Goal: Task Accomplishment & Management: Complete application form

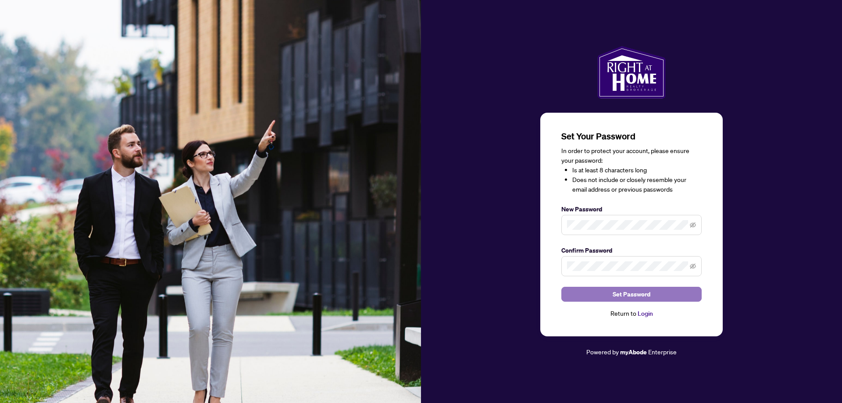
click at [630, 295] on span "Set Password" at bounding box center [632, 294] width 38 height 14
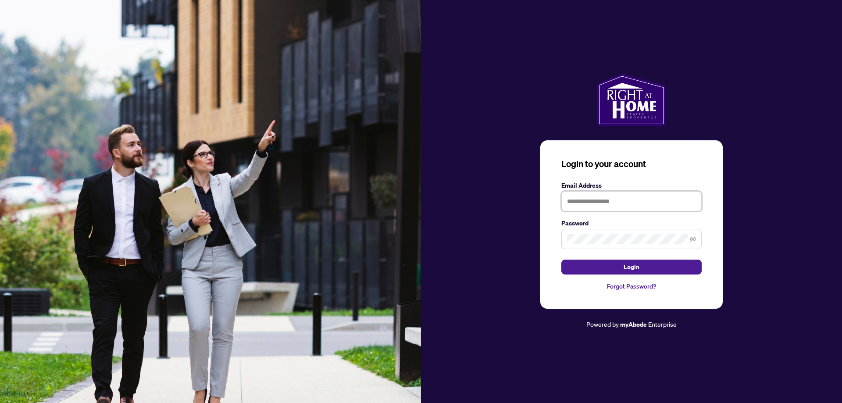
click at [664, 201] on input "text" at bounding box center [631, 201] width 140 height 20
type input "**********"
drag, startPoint x: 678, startPoint y: 169, endPoint x: 684, endPoint y: 172, distance: 6.5
click at [679, 169] on h3 "Login to your account" at bounding box center [631, 164] width 140 height 12
click at [646, 267] on button "Login" at bounding box center [631, 267] width 140 height 15
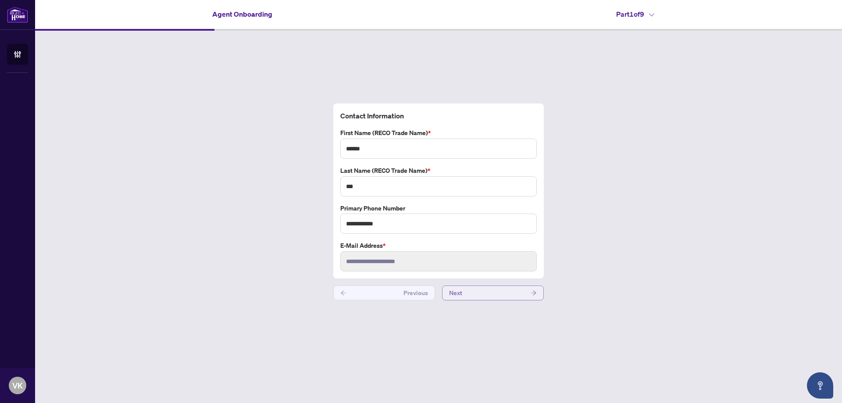
click at [510, 293] on button "Next" at bounding box center [493, 292] width 102 height 15
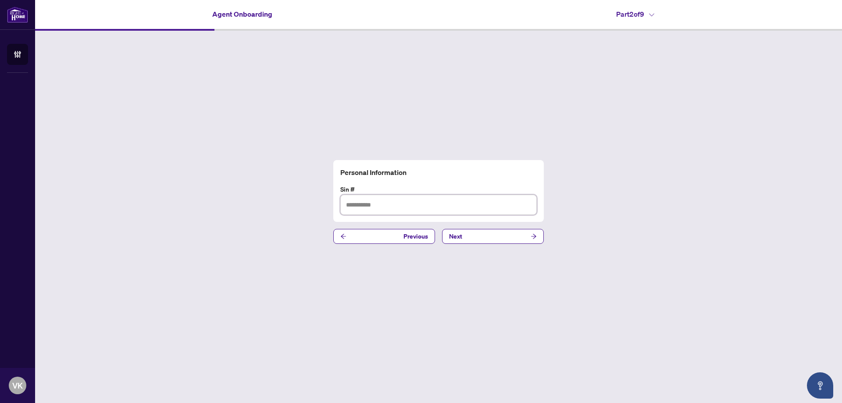
click at [392, 203] on input "text" at bounding box center [438, 205] width 196 height 20
type input "*********"
click at [509, 239] on button "Next" at bounding box center [493, 236] width 102 height 15
click at [380, 207] on input "text" at bounding box center [438, 205] width 196 height 20
paste input "**********"
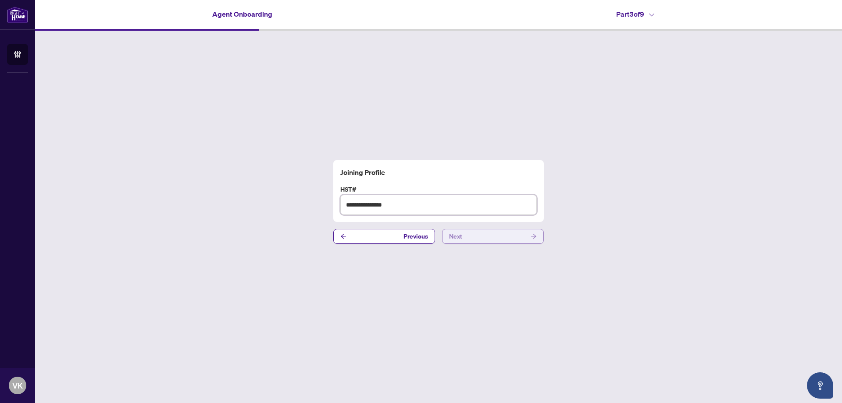
type input "**********"
click at [499, 239] on button "Next" at bounding box center [493, 236] width 102 height 15
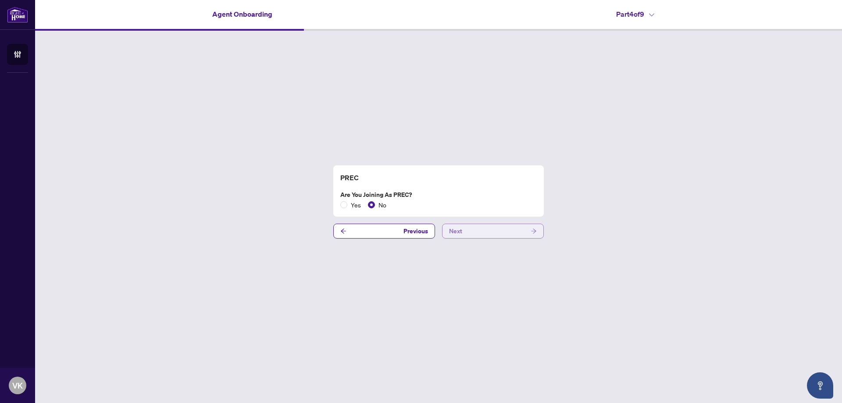
click at [497, 232] on button "Next" at bounding box center [493, 231] width 102 height 15
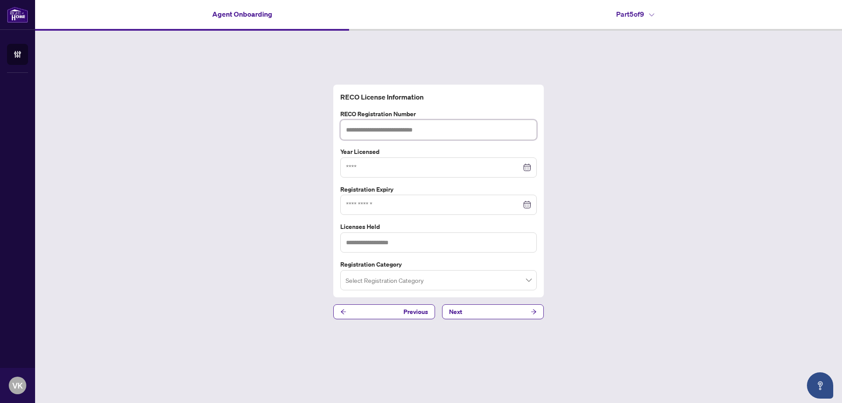
drag, startPoint x: 428, startPoint y: 135, endPoint x: 432, endPoint y: 120, distance: 15.5
click at [428, 134] on input "text" at bounding box center [438, 130] width 196 height 20
click at [529, 170] on div at bounding box center [438, 168] width 185 height 10
type input "*******"
click at [527, 169] on div at bounding box center [438, 168] width 185 height 10
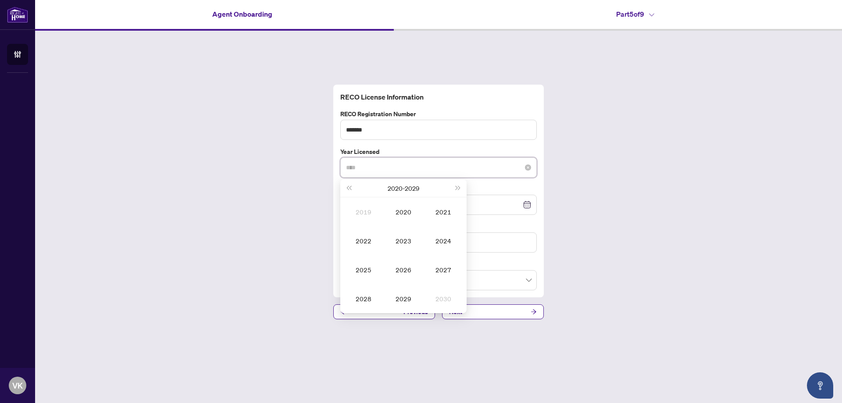
type input "****"
click at [373, 163] on input at bounding box center [433, 168] width 175 height 10
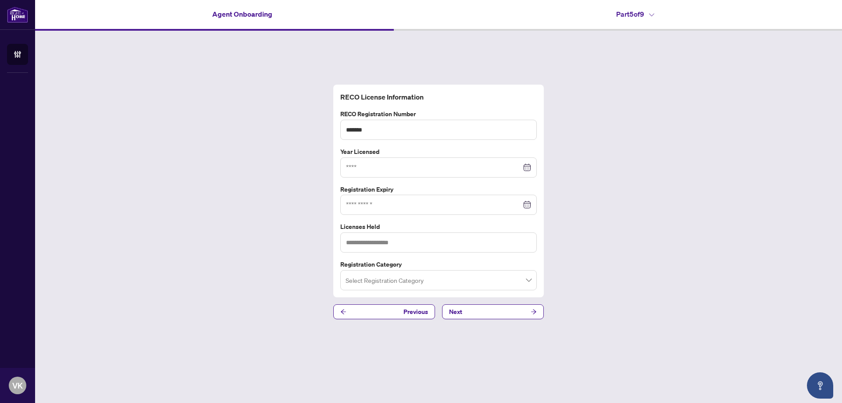
click at [584, 143] on div "RECO License Information RECO Registration Number ******* Year Licensed [DATE] …" at bounding box center [438, 202] width 807 height 343
click at [493, 170] on input at bounding box center [433, 168] width 175 height 10
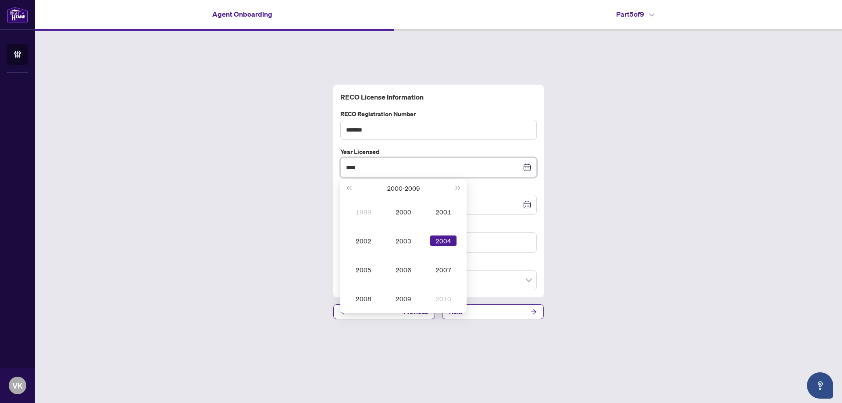
type input "****"
click at [535, 143] on div "RECO License Information RECO Registration Number ******* Year Licensed **** [D…" at bounding box center [438, 191] width 203 height 199
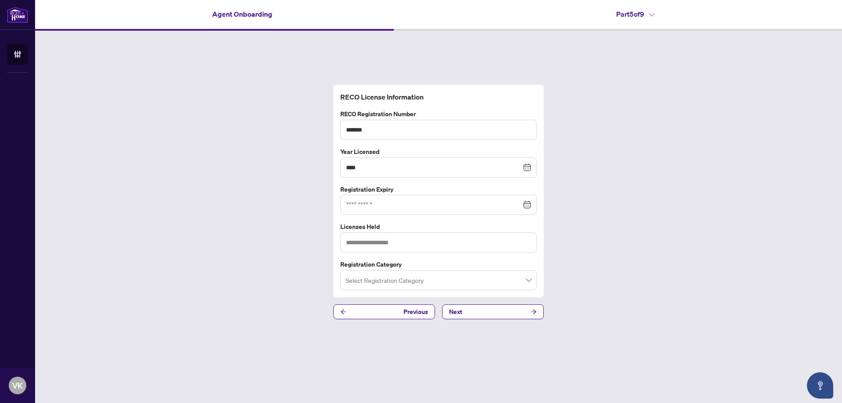
click at [527, 205] on div at bounding box center [438, 205] width 185 height 10
click at [532, 205] on div at bounding box center [438, 205] width 196 height 20
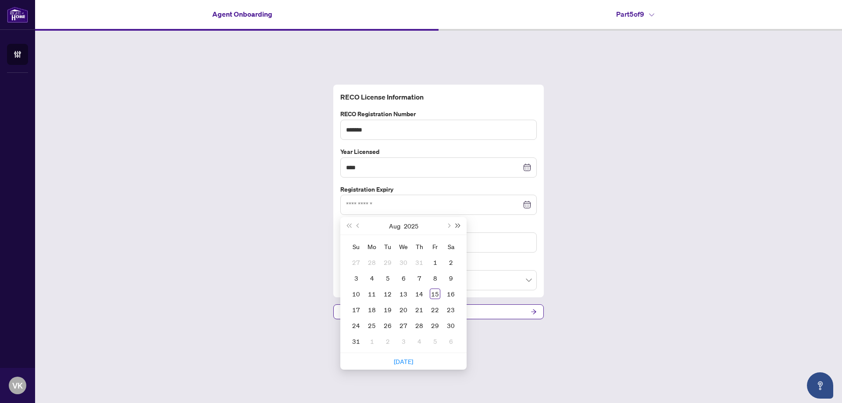
click at [457, 224] on button "Next year (Control + right)" at bounding box center [458, 226] width 10 height 18
click at [357, 225] on span "Previous month (PageUp)" at bounding box center [359, 226] width 4 height 4
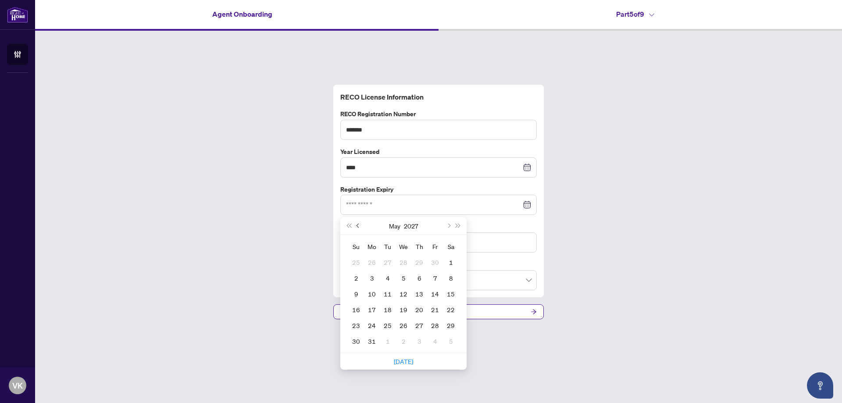
click at [357, 225] on span "Previous month (PageUp)" at bounding box center [359, 226] width 4 height 4
type input "**********"
click at [354, 293] on div "14" at bounding box center [356, 294] width 11 height 11
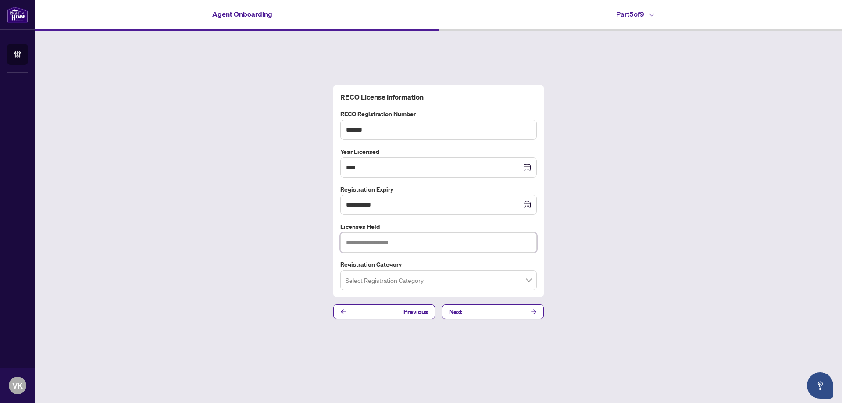
click at [408, 243] on input "text" at bounding box center [438, 242] width 196 height 20
type input "**********"
click at [457, 284] on input "search" at bounding box center [435, 281] width 178 height 19
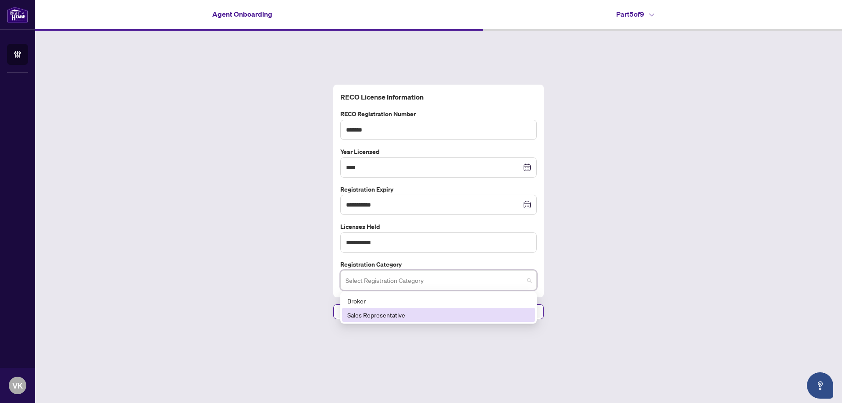
click at [504, 311] on div "Sales Representative" at bounding box center [438, 315] width 182 height 10
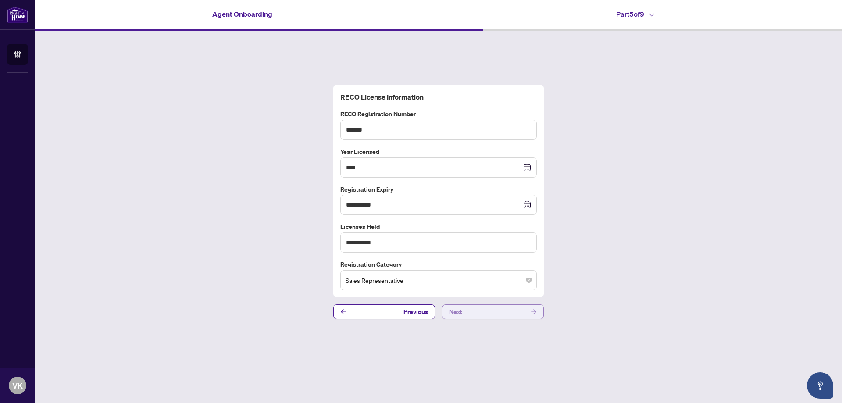
click at [521, 312] on button "Next" at bounding box center [493, 311] width 102 height 15
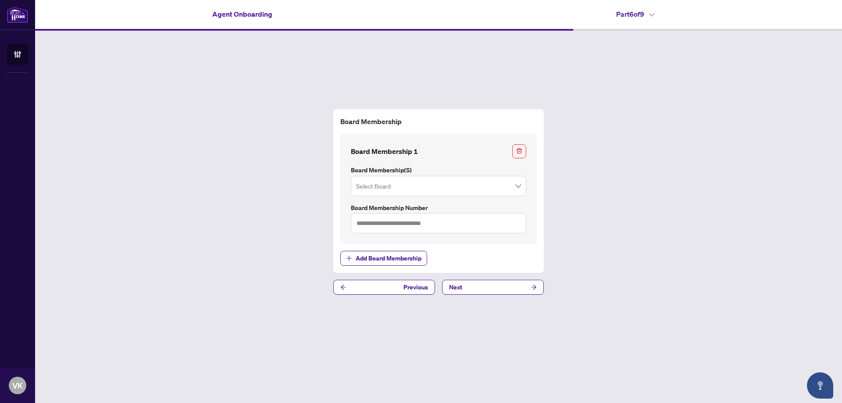
click at [505, 188] on input "search" at bounding box center [434, 187] width 157 height 19
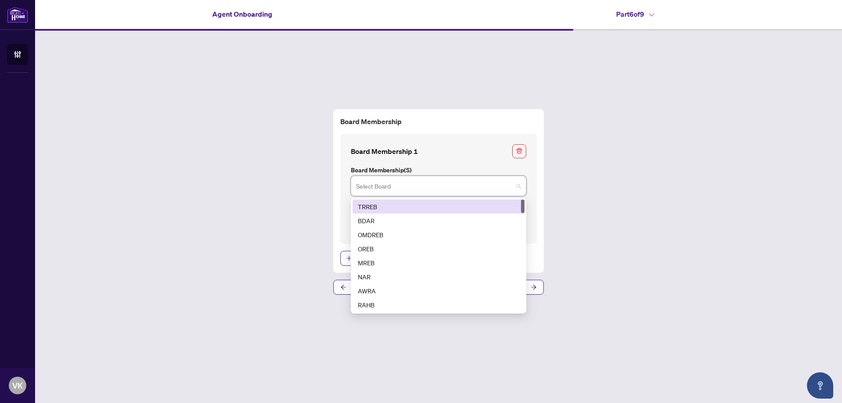
click at [492, 198] on div "1 2 TRREB BDAR OMDREB OREB MREB NAR AWRA RAHB CLAR BREB" at bounding box center [438, 256] width 175 height 116
click at [492, 207] on div "TRREB" at bounding box center [438, 207] width 161 height 10
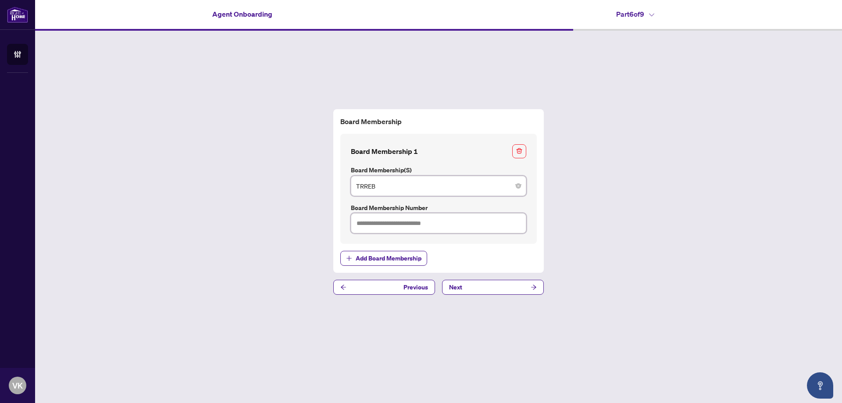
click at [484, 227] on input "text" at bounding box center [438, 223] width 175 height 20
type input "*******"
click at [509, 292] on button "Next" at bounding box center [493, 287] width 102 height 15
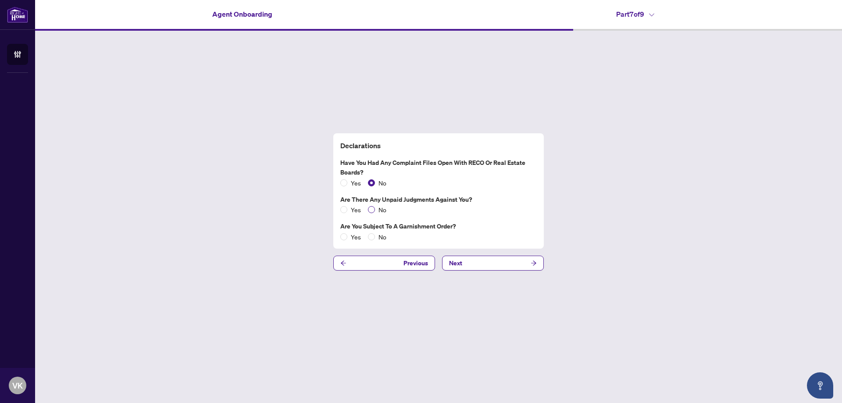
click at [375, 208] on span "No" at bounding box center [382, 210] width 15 height 10
click at [503, 264] on button "Next" at bounding box center [493, 263] width 102 height 15
click at [507, 267] on button "Next" at bounding box center [493, 263] width 102 height 15
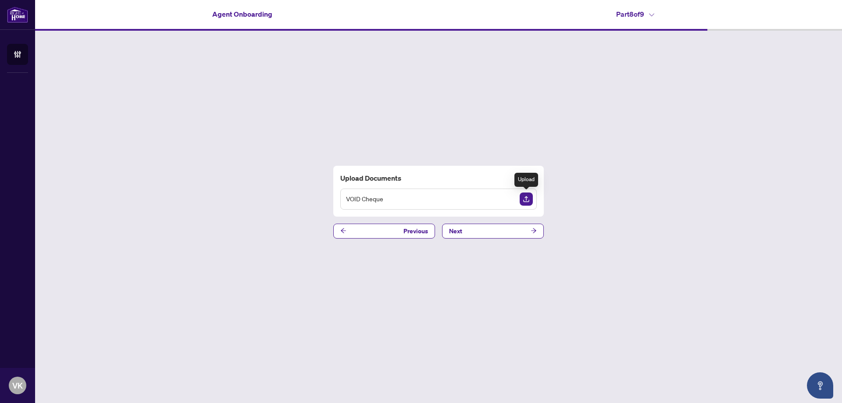
click at [528, 198] on img "Upload Document" at bounding box center [526, 199] width 13 height 13
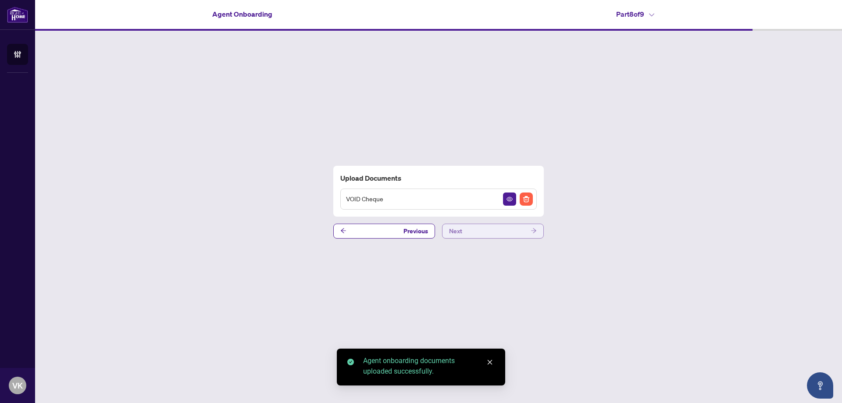
click at [523, 229] on button "Next" at bounding box center [493, 231] width 102 height 15
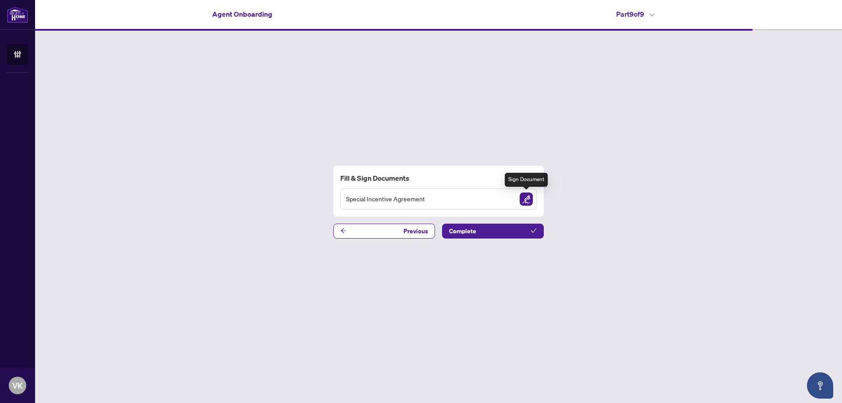
click at [526, 201] on img "Sign Document" at bounding box center [526, 199] width 13 height 13
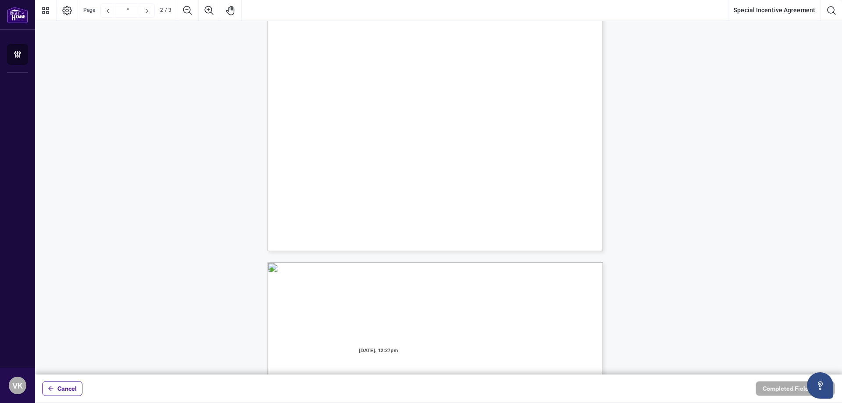
scroll to position [746, 0]
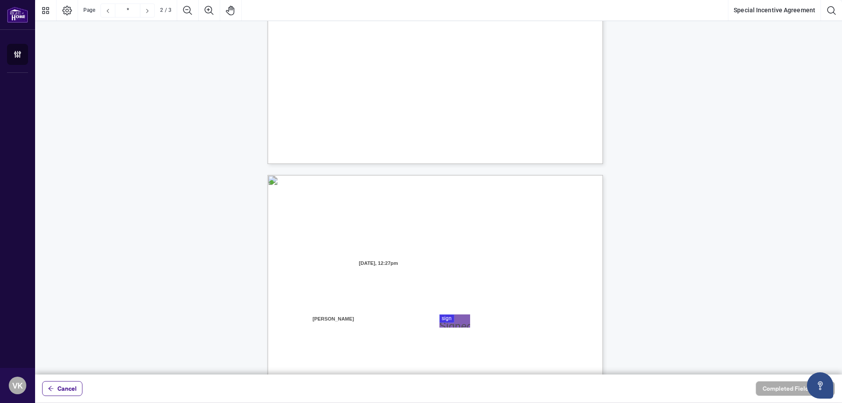
type input "*"
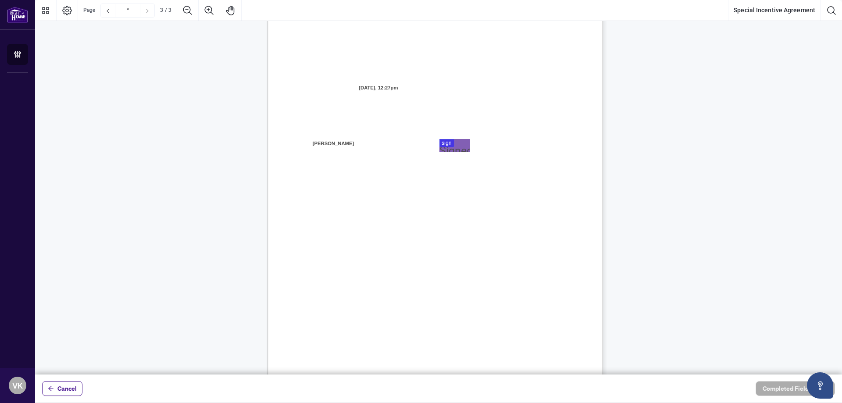
scroll to position [921, 0]
click at [457, 147] on div at bounding box center [438, 187] width 807 height 375
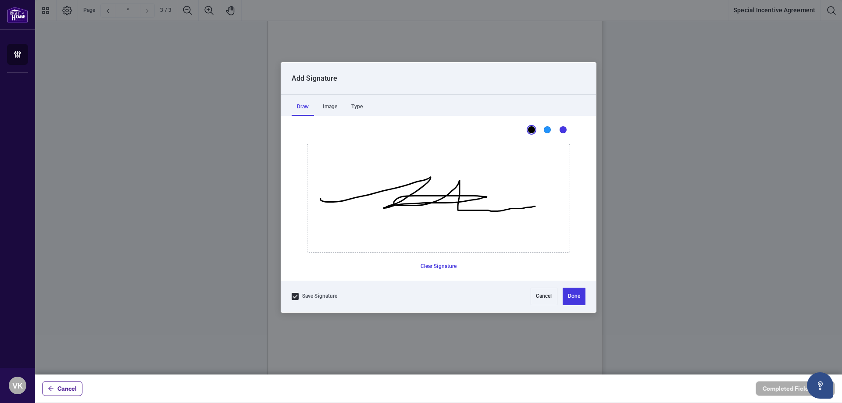
drag, startPoint x: 321, startPoint y: 199, endPoint x: 549, endPoint y: 205, distance: 228.1
click at [543, 206] on icon "Drawing canvas" at bounding box center [438, 198] width 262 height 108
click at [443, 269] on button "Clear Signature" at bounding box center [438, 267] width 43 height 14
drag, startPoint x: 358, startPoint y: 208, endPoint x: 507, endPoint y: 211, distance: 149.1
click at [507, 211] on icon "Drawing canvas" at bounding box center [438, 198] width 262 height 108
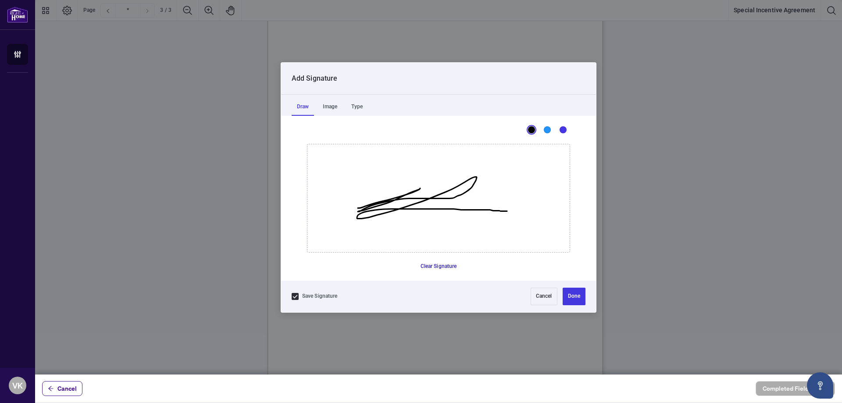
click at [441, 268] on button "Clear Signature" at bounding box center [438, 267] width 43 height 14
drag, startPoint x: 338, startPoint y: 206, endPoint x: 498, endPoint y: 205, distance: 160.5
click at [498, 205] on icon "Drawing canvas" at bounding box center [438, 198] width 262 height 108
click at [441, 264] on button "Clear Signature" at bounding box center [438, 267] width 43 height 14
drag, startPoint x: 362, startPoint y: 201, endPoint x: 492, endPoint y: 209, distance: 130.9
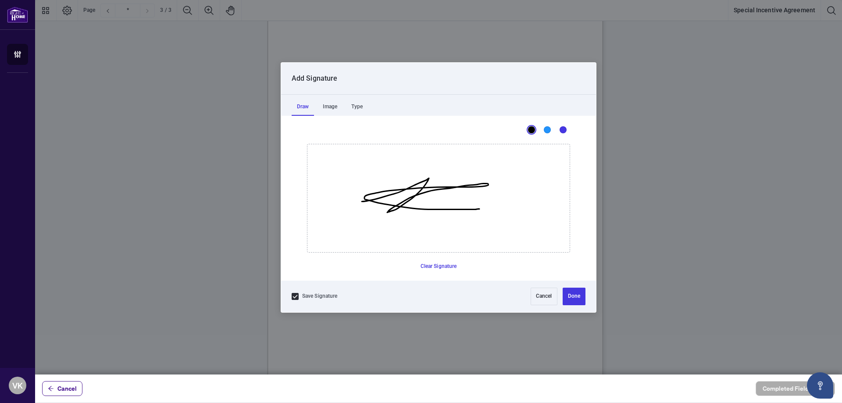
click at [490, 209] on icon "Drawing canvas" at bounding box center [438, 198] width 262 height 108
click at [511, 206] on icon "Drawing canvas" at bounding box center [438, 198] width 262 height 108
click at [430, 270] on button "Clear Signature" at bounding box center [438, 267] width 43 height 14
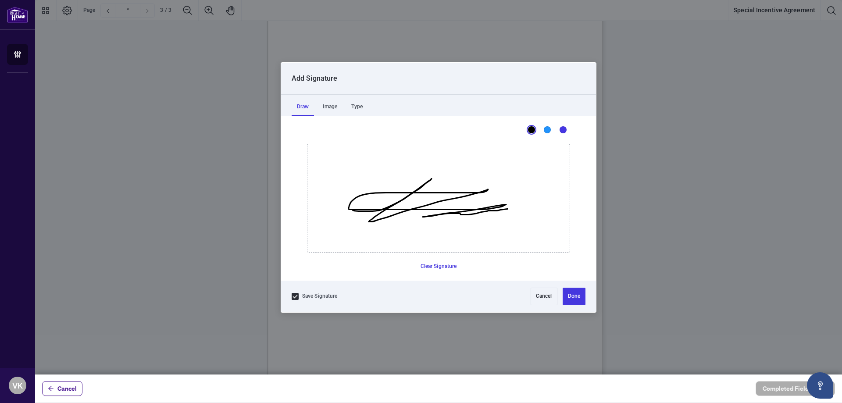
drag, startPoint x: 353, startPoint y: 210, endPoint x: 543, endPoint y: 204, distance: 190.4
click at [543, 204] on icon "Drawing canvas" at bounding box center [438, 198] width 262 height 108
click at [576, 298] on button "Done" at bounding box center [574, 297] width 23 height 18
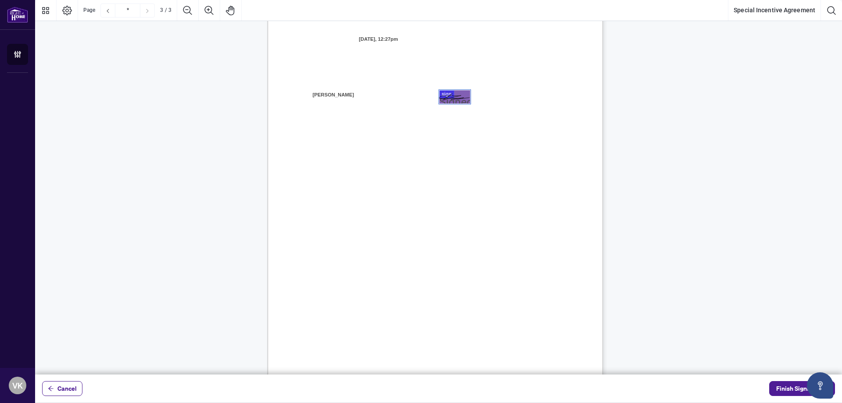
scroll to position [988, 0]
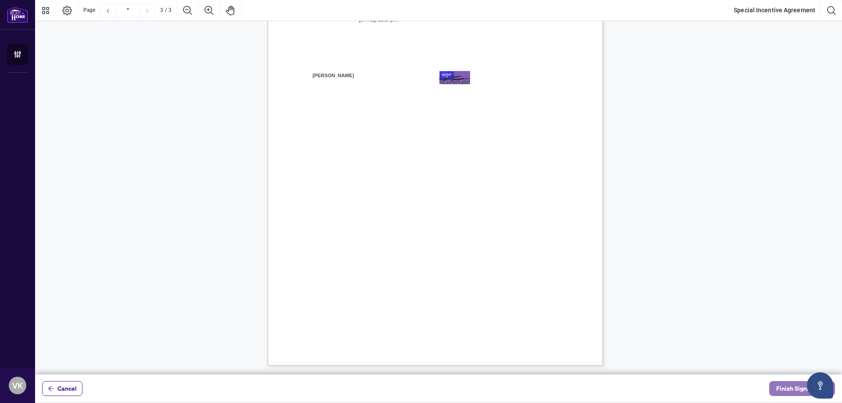
click at [786, 392] on span "Finish Signing" at bounding box center [795, 389] width 39 height 14
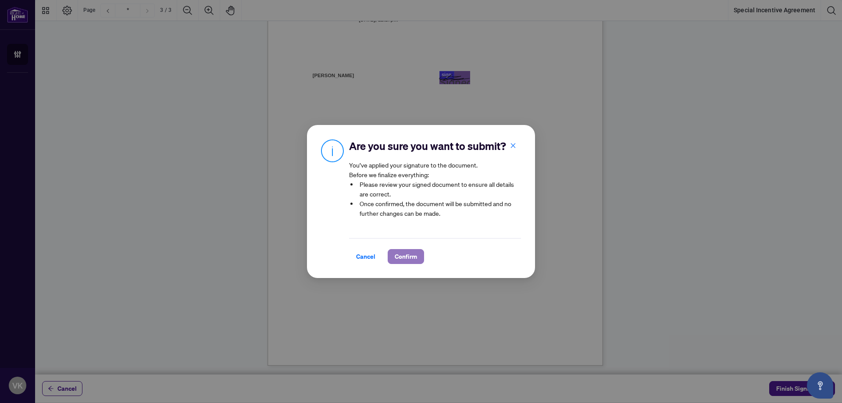
click at [401, 261] on span "Confirm" at bounding box center [406, 257] width 22 height 14
